Goal: Task Accomplishment & Management: Use online tool/utility

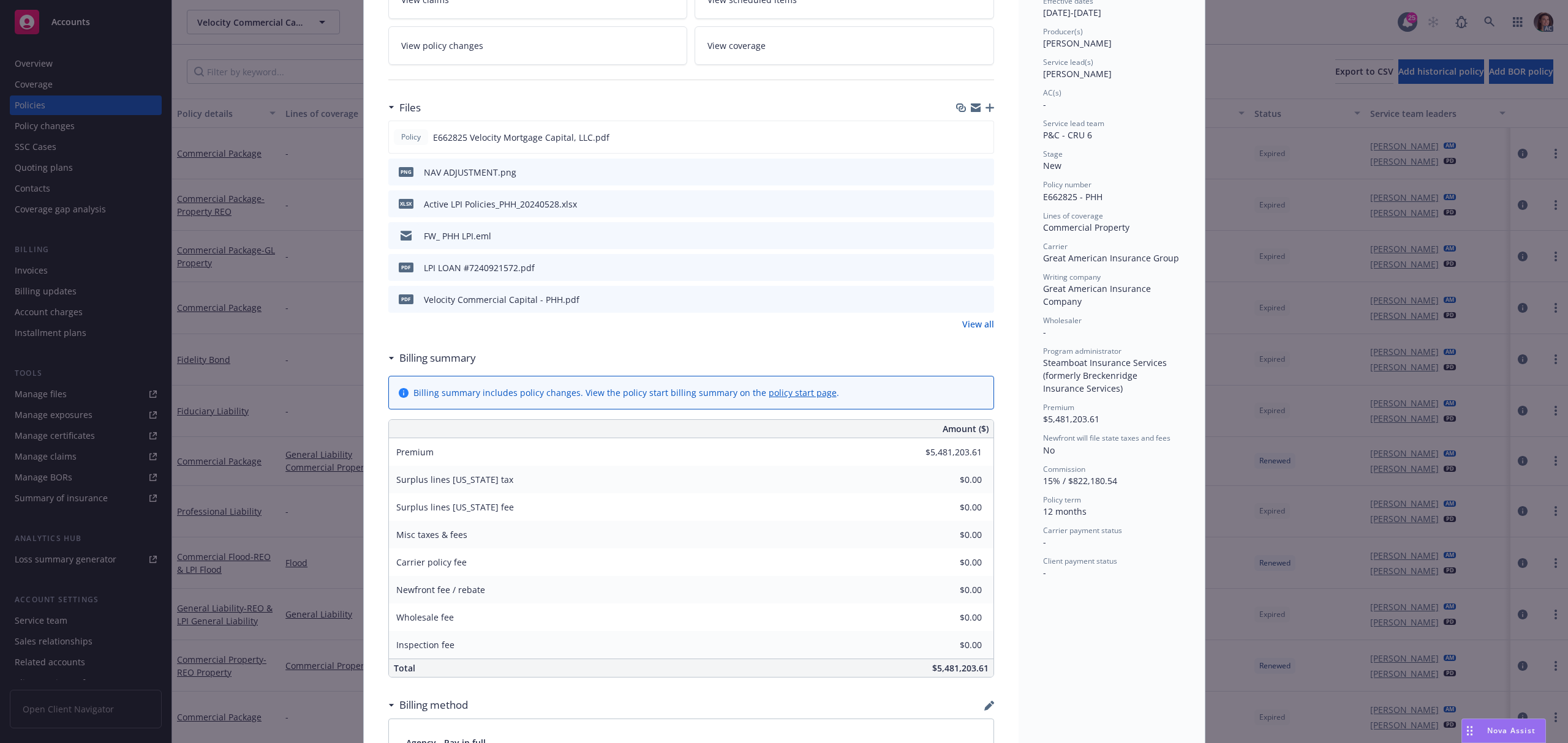
scroll to position [245, 0]
click at [966, 321] on link "View all" at bounding box center [978, 320] width 32 height 13
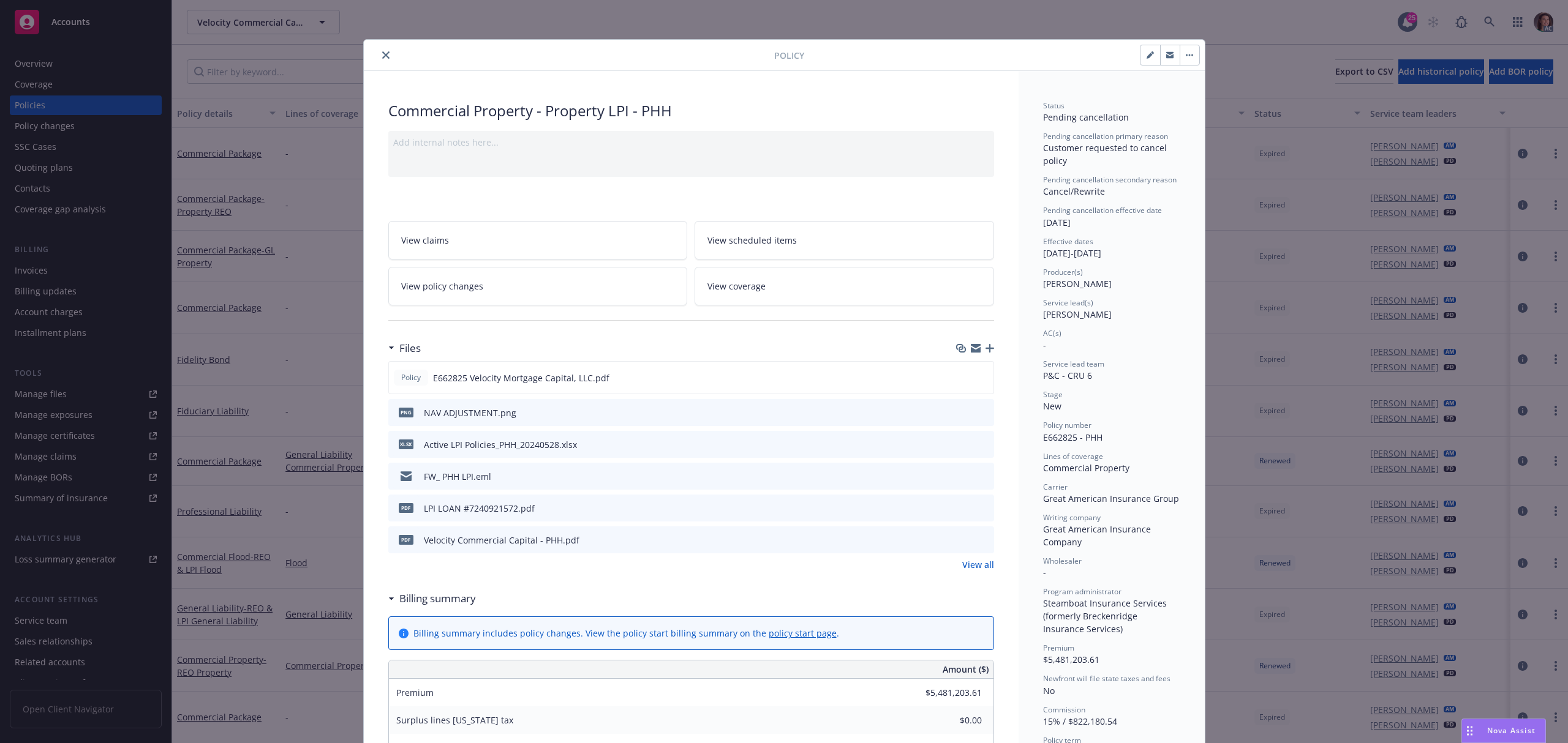
click at [520, 286] on link "View policy changes" at bounding box center [538, 286] width 300 height 39
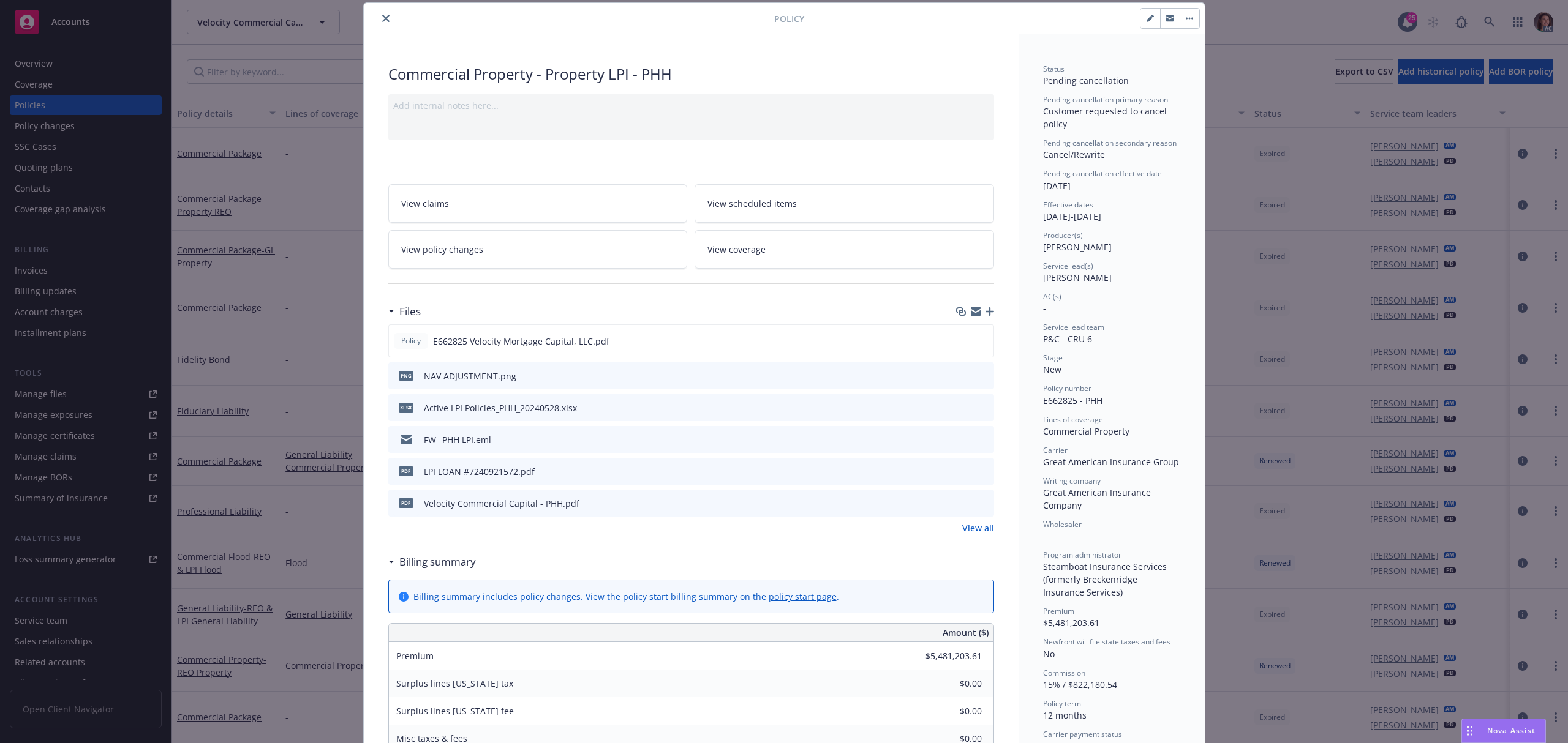
click at [979, 502] on icon "preview file" at bounding box center [982, 503] width 11 height 9
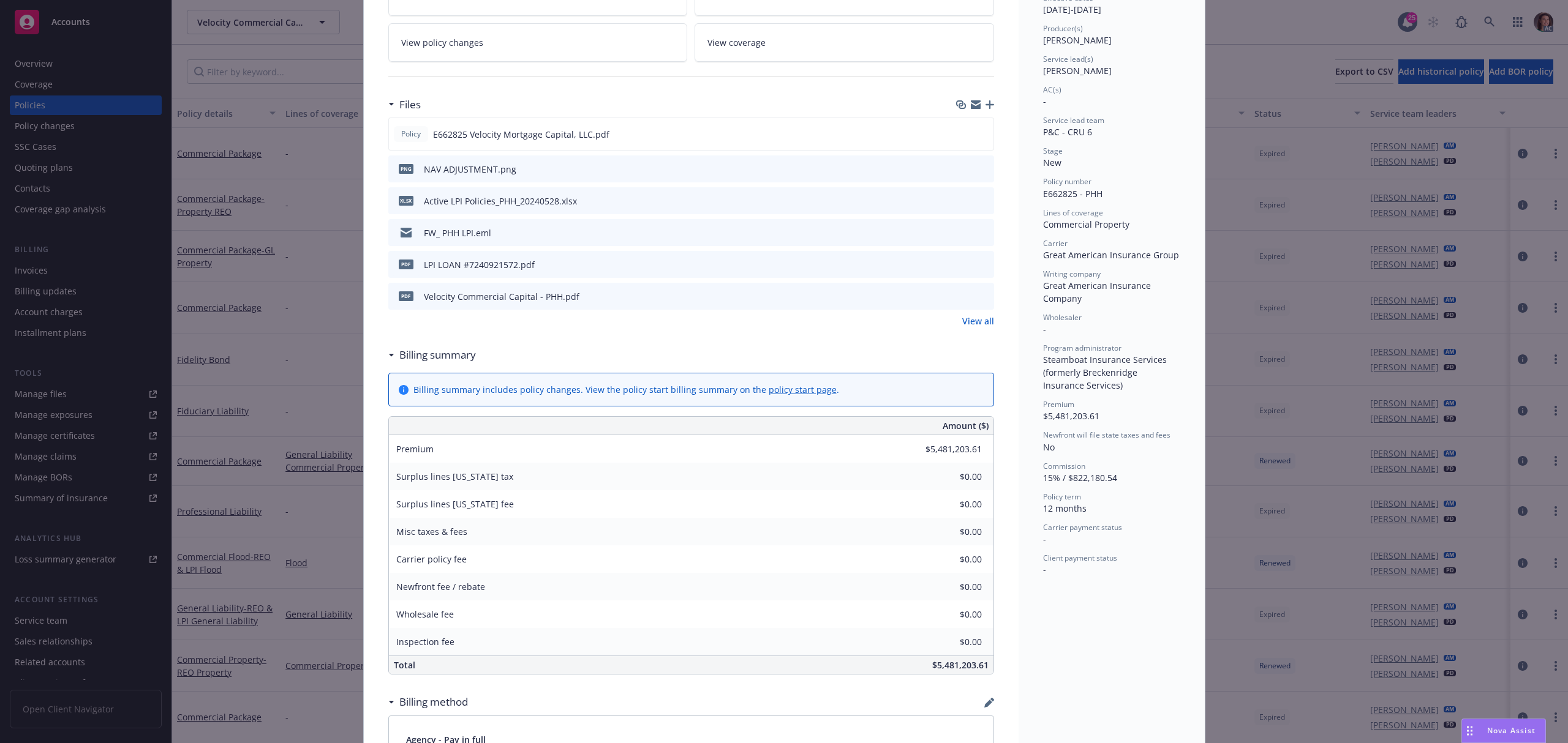
scroll to position [281, 0]
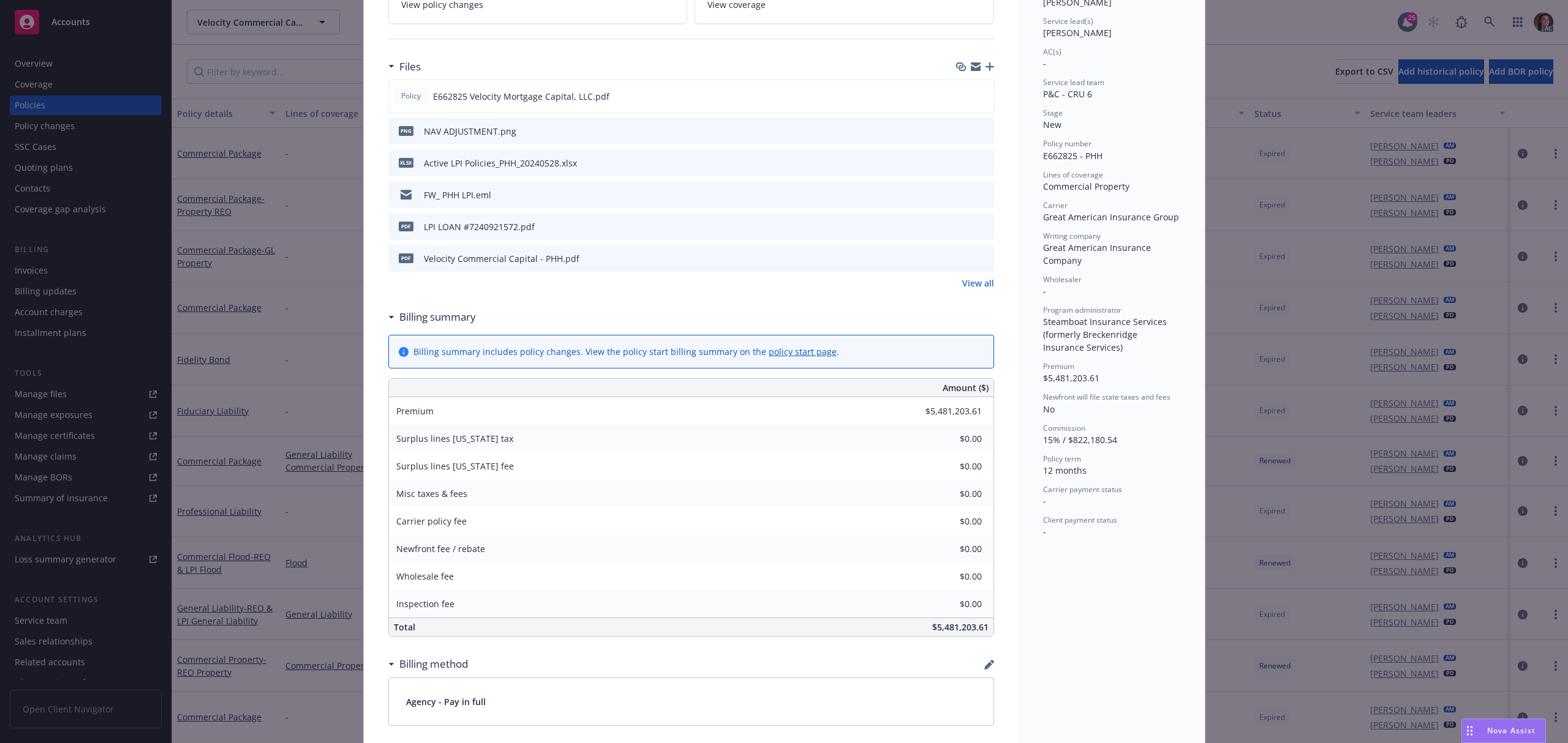
click at [969, 286] on link "View all" at bounding box center [978, 283] width 32 height 13
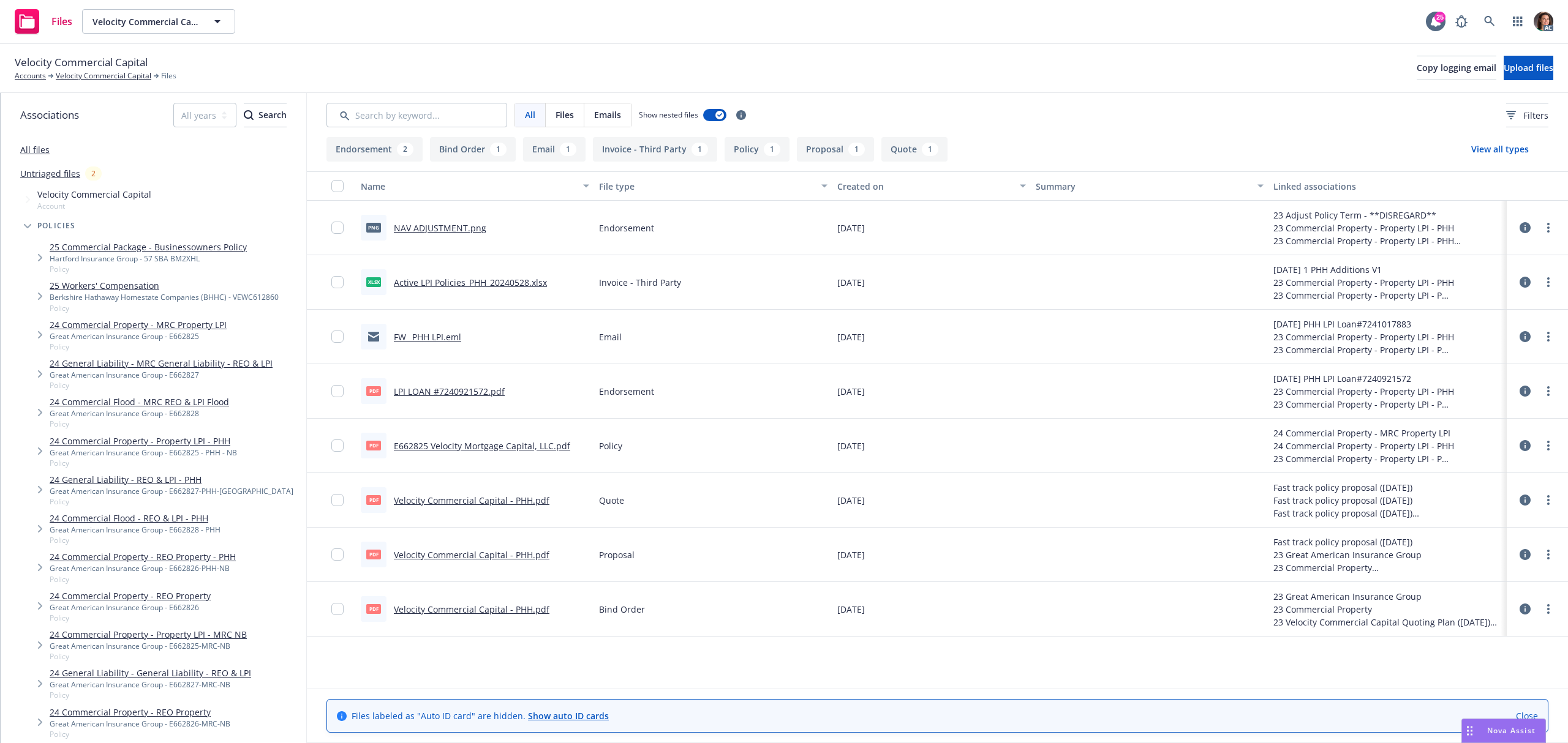
click at [482, 283] on link "Active LPI Policies_PHH_20240528.xlsx" at bounding box center [470, 283] width 153 height 12
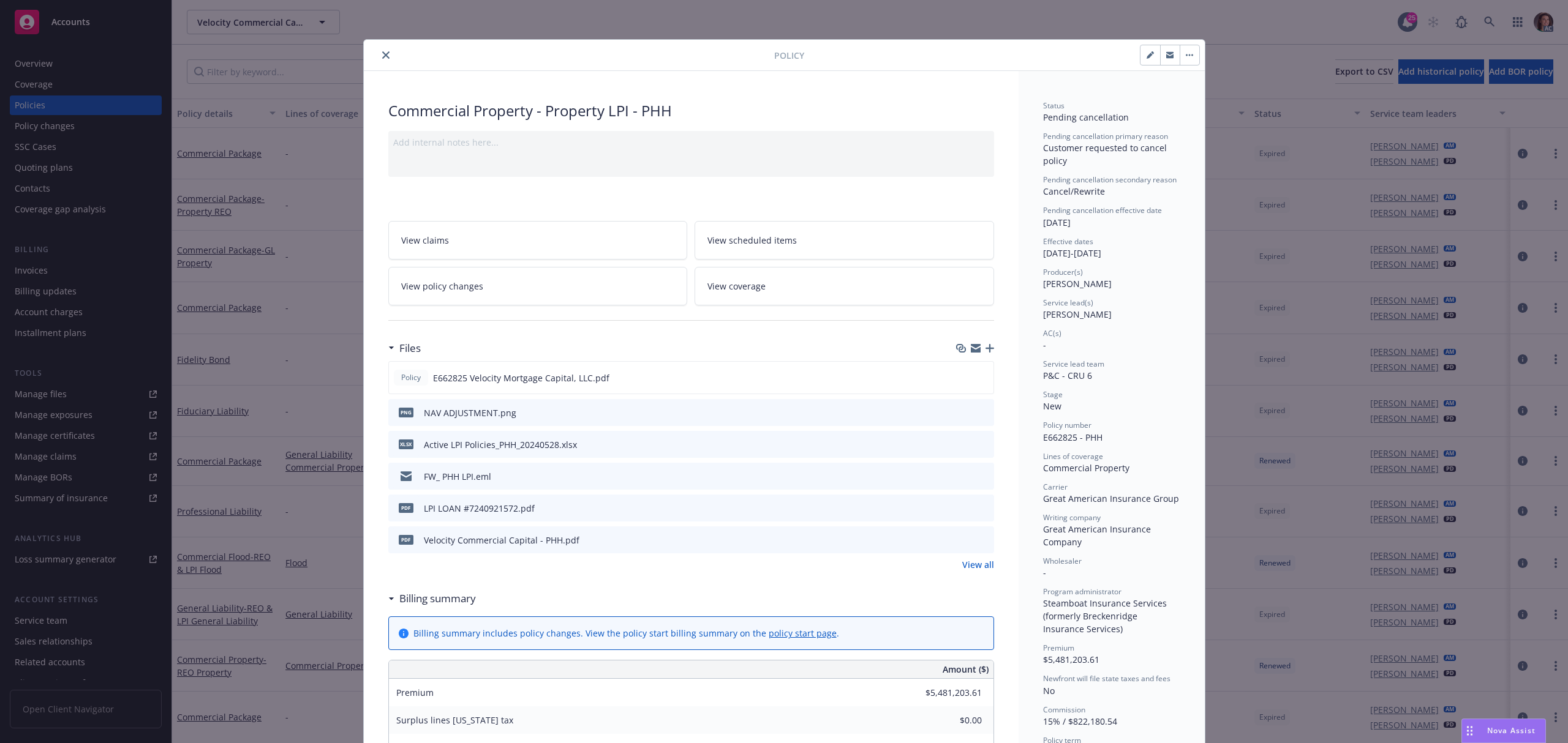
click at [974, 565] on link "View all" at bounding box center [978, 565] width 32 height 13
click at [547, 292] on link "View policy changes" at bounding box center [538, 286] width 300 height 39
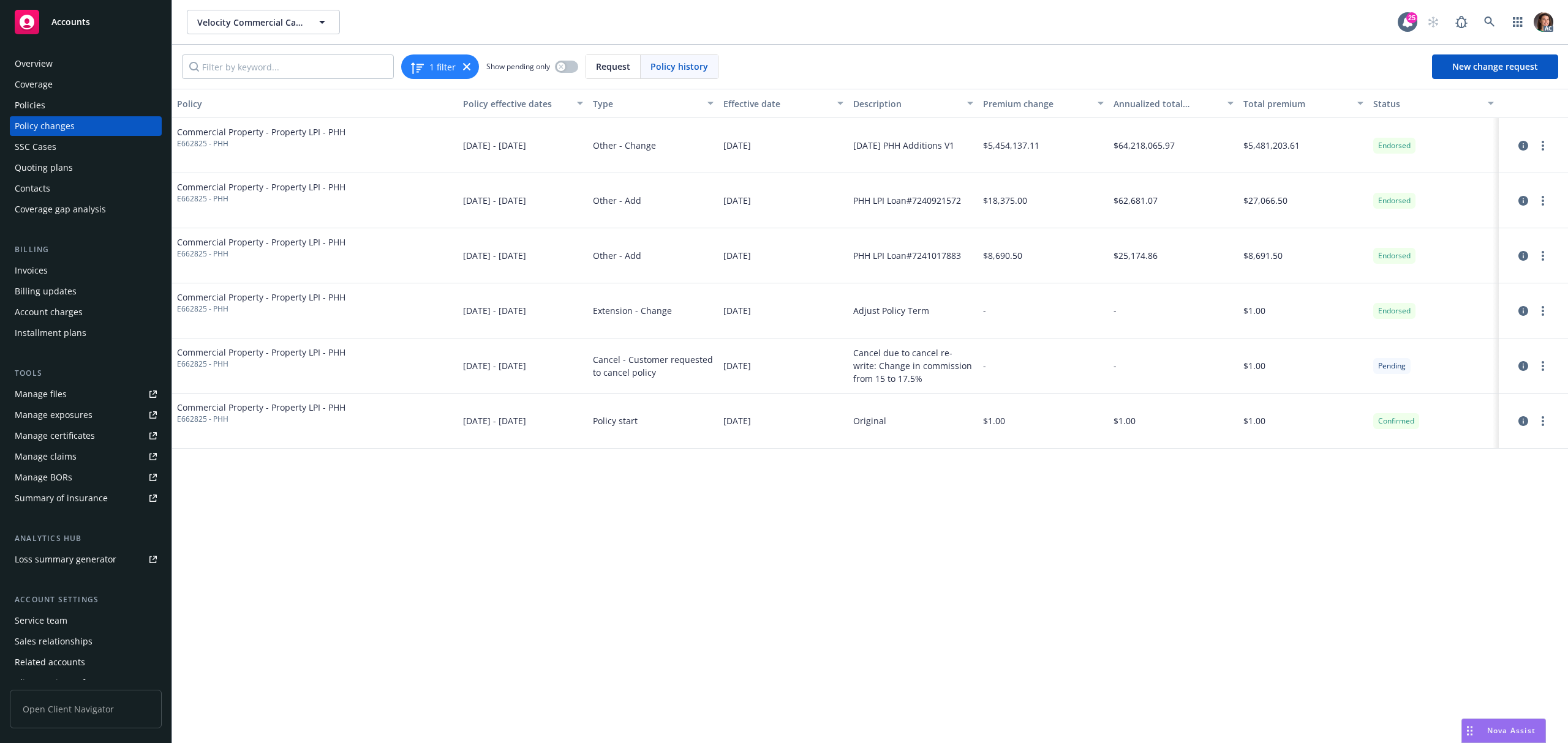
click at [391, 640] on div "Policy Policy effective dates Type Effective date Description Premium change An…" at bounding box center [870, 416] width 1396 height 655
click at [20, 100] on div "Policies" at bounding box center [30, 105] width 31 height 20
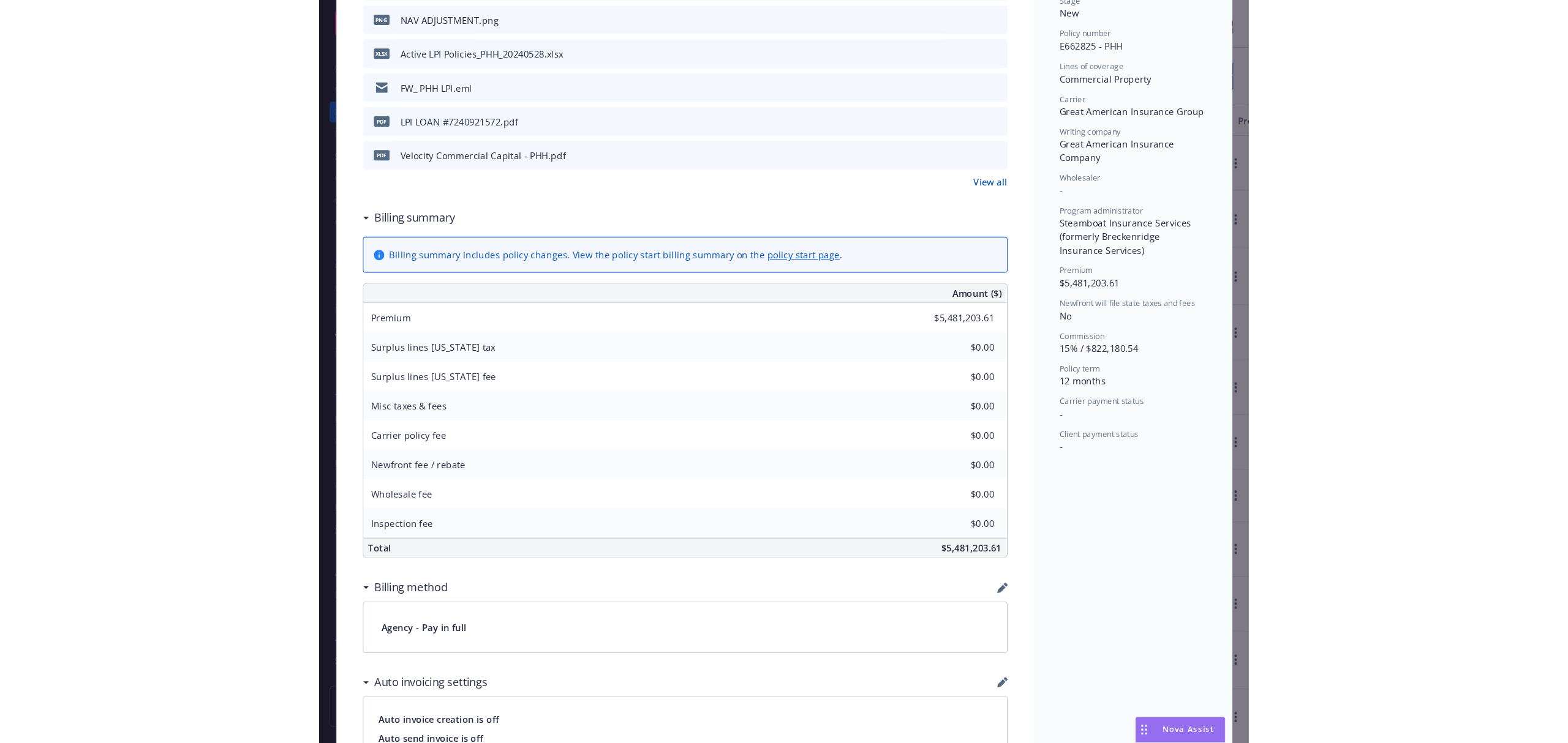
scroll to position [408, 0]
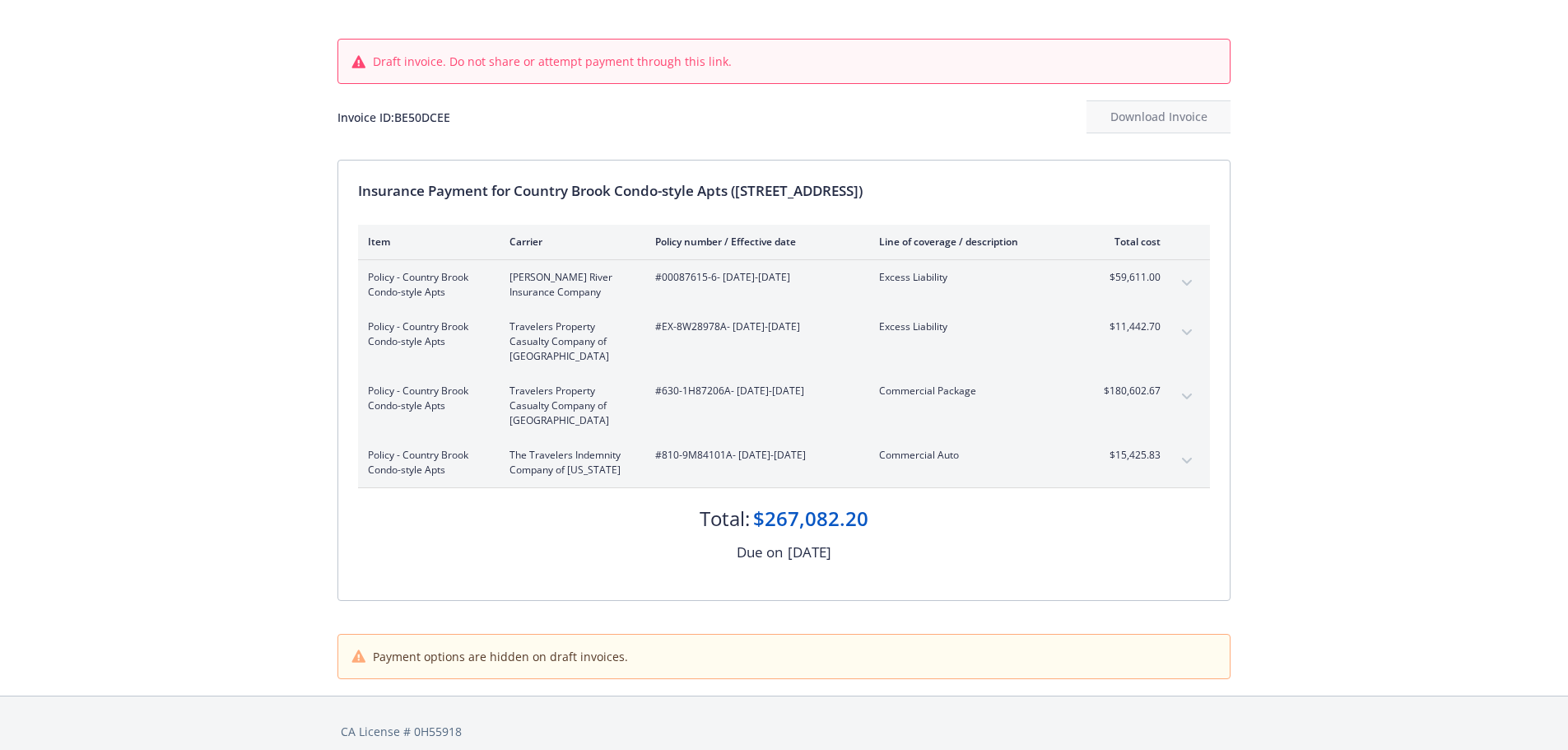
scroll to position [89, 0]
